Goal: Use online tool/utility

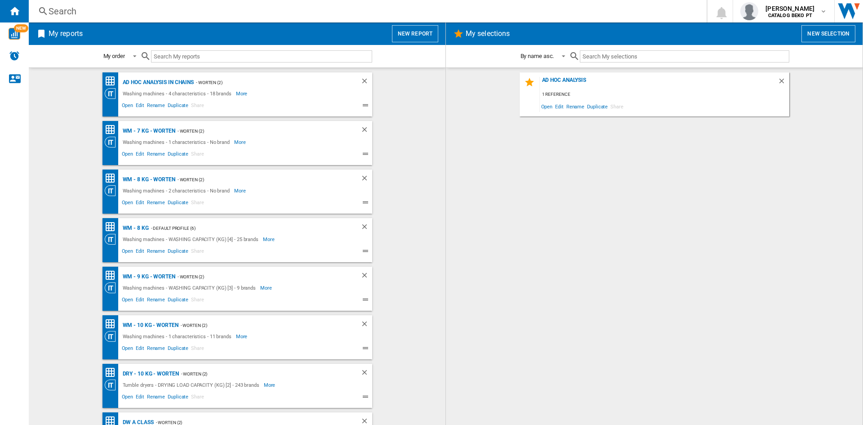
click at [537, 253] on div "Ad Hoc Analysis 1 reference Open Edit Rename Duplicate Share" at bounding box center [654, 246] width 399 height 348
